Goal: Task Accomplishment & Management: Use online tool/utility

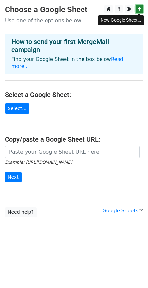
click at [142, 10] on link at bounding box center [140, 9] width 8 height 8
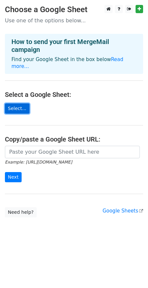
click at [18, 103] on link "Select..." at bounding box center [17, 108] width 25 height 10
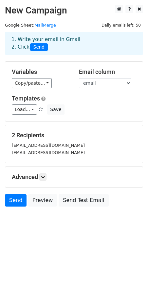
click at [109, 90] on div "Variables Copy/paste... {{id}} {{first}} {{last}} {{email}} {{email extension}}…" at bounding box center [74, 91] width 138 height 59
click at [108, 82] on select "id first last email email extension @[DOMAIN_NAME]" at bounding box center [105, 83] width 52 height 10
click at [79, 78] on select "id first last email email extension @[DOMAIN_NAME]" at bounding box center [105, 83] width 52 height 10
click at [29, 114] on link "Load..." at bounding box center [24, 109] width 25 height 10
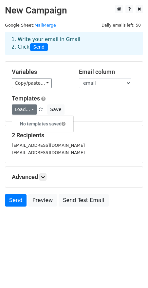
click at [55, 152] on small "[EMAIL_ADDRESS][DOMAIN_NAME]" at bounding box center [48, 152] width 73 height 5
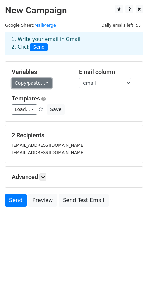
click at [42, 86] on link "Copy/paste..." at bounding box center [32, 83] width 40 height 10
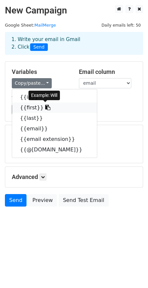
click at [32, 108] on link "{{first}}" at bounding box center [54, 107] width 85 height 10
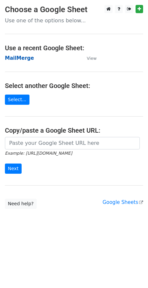
click at [21, 58] on strong "MailMerge" at bounding box center [19, 58] width 29 height 6
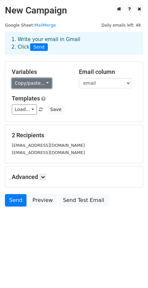
click at [42, 85] on link "Copy/paste..." at bounding box center [32, 83] width 40 height 10
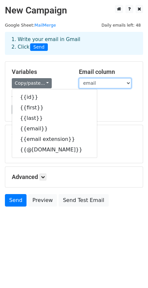
click at [109, 81] on select "id first last email email extension @[DOMAIN_NAME]" at bounding box center [105, 83] width 52 height 10
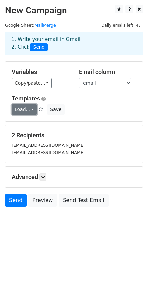
click at [29, 112] on link "Load..." at bounding box center [24, 109] width 25 height 10
click at [64, 102] on div "Templates Load... No templates saved Save" at bounding box center [74, 105] width 135 height 20
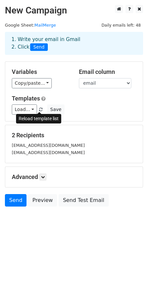
click at [39, 109] on span at bounding box center [41, 110] width 4 height 4
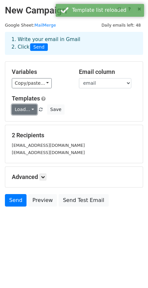
click at [30, 109] on link "Load..." at bounding box center [24, 109] width 25 height 10
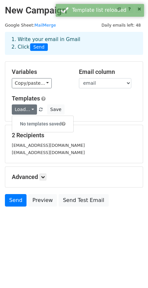
click at [52, 123] on h6 "No templates saved" at bounding box center [42, 123] width 61 height 11
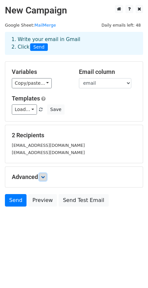
click at [44, 178] on icon at bounding box center [43, 177] width 4 height 4
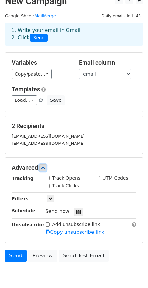
scroll to position [10, 0]
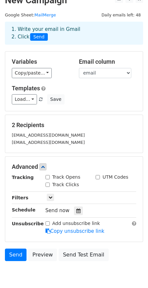
click at [49, 177] on input "Track Opens" at bounding box center [48, 177] width 4 height 4
checkbox input "true"
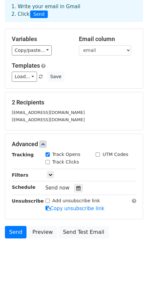
scroll to position [38, 0]
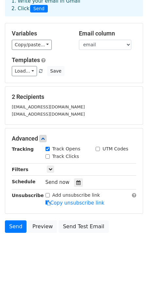
click at [48, 157] on input "Track Clicks" at bounding box center [48, 156] width 4 height 4
checkbox input "true"
click at [51, 169] on icon at bounding box center [51, 169] width 4 height 4
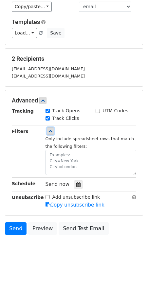
scroll to position [78, 0]
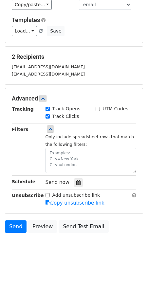
click at [48, 240] on body "New Campaign Daily emails left: 48 Google Sheet: MailMerge 1. Write your email …" at bounding box center [74, 95] width 148 height 336
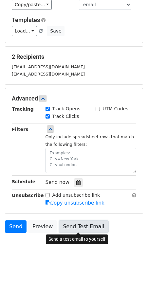
click at [76, 222] on link "Send Test Email" at bounding box center [84, 226] width 50 height 12
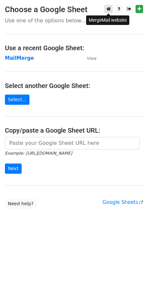
click at [107, 10] on icon at bounding box center [109, 9] width 4 height 5
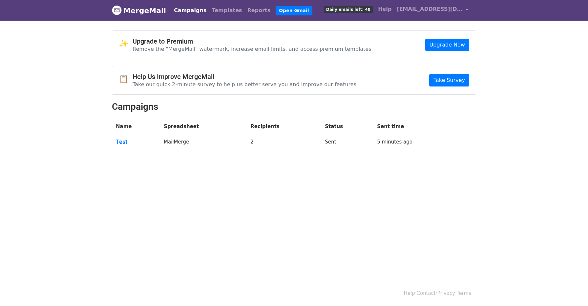
click at [146, 10] on link "MergeMail" at bounding box center [139, 11] width 54 height 14
click at [120, 140] on link "Test" at bounding box center [136, 141] width 40 height 7
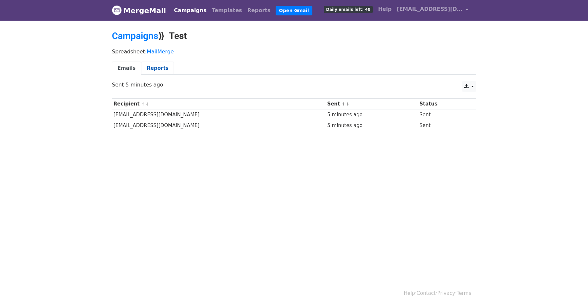
click at [155, 69] on link "Reports" at bounding box center [157, 68] width 33 height 13
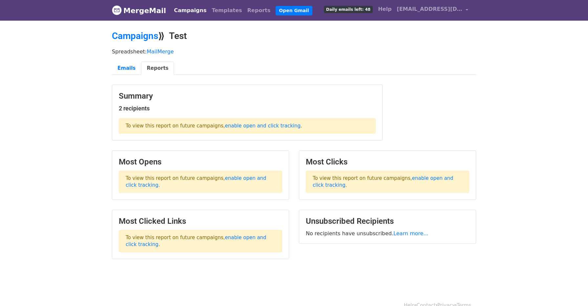
click at [136, 12] on link "MergeMail" at bounding box center [139, 11] width 54 height 14
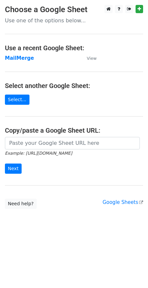
click at [144, 200] on main "Choose a Google Sheet Use one of the options below... Use a recent Google Sheet…" at bounding box center [74, 107] width 148 height 204
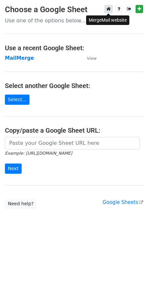
click at [112, 9] on link at bounding box center [109, 9] width 8 height 8
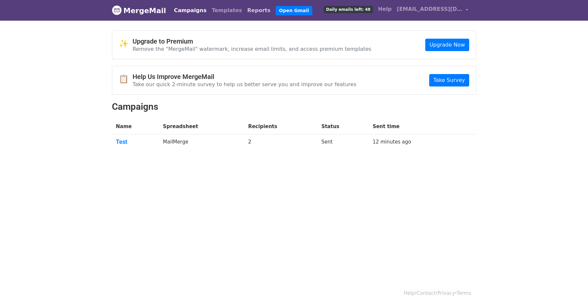
click at [245, 11] on link "Reports" at bounding box center [259, 10] width 29 height 13
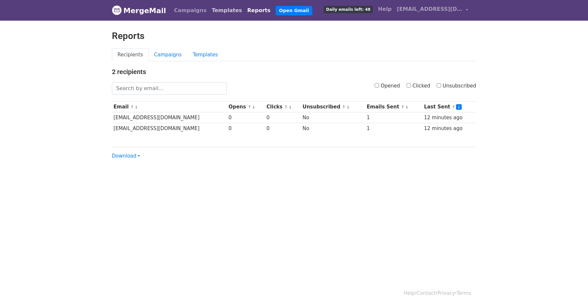
click at [209, 12] on link "Templates" at bounding box center [226, 10] width 35 height 13
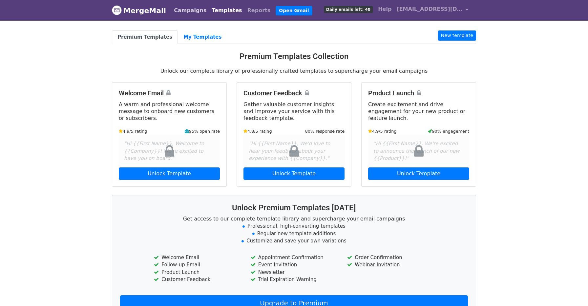
click at [189, 12] on link "Campaigns" at bounding box center [190, 10] width 38 height 13
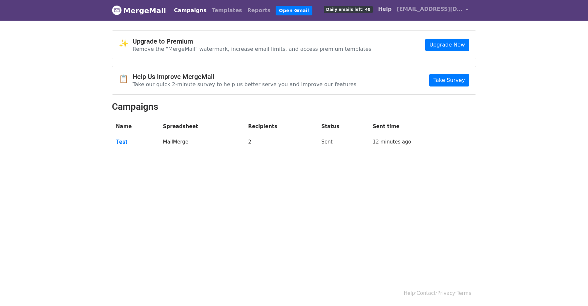
click at [387, 11] on link "Help" at bounding box center [384, 9] width 19 height 13
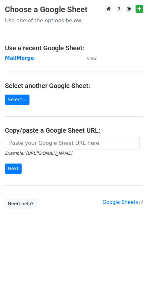
click at [18, 61] on td "MailMerge" at bounding box center [42, 58] width 75 height 8
click at [17, 60] on strong "MailMerge" at bounding box center [19, 58] width 29 height 6
